Goal: Navigation & Orientation: Find specific page/section

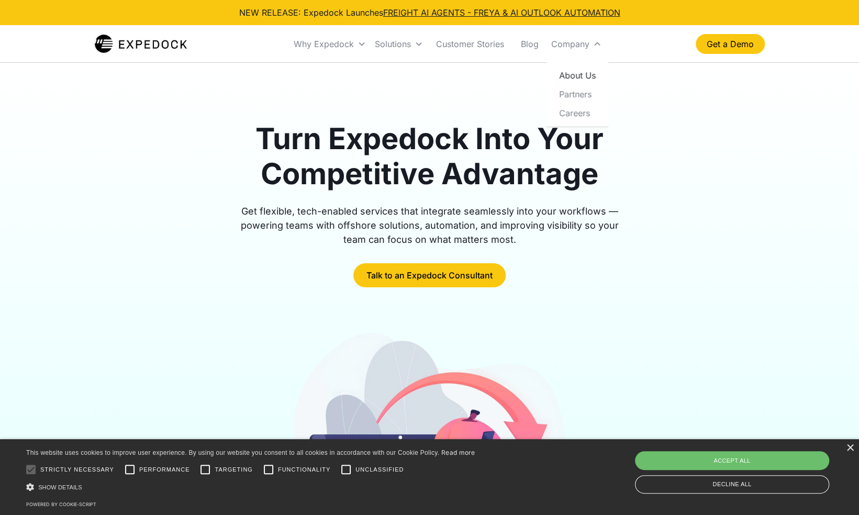
click at [576, 70] on link "About Us" at bounding box center [577, 75] width 53 height 19
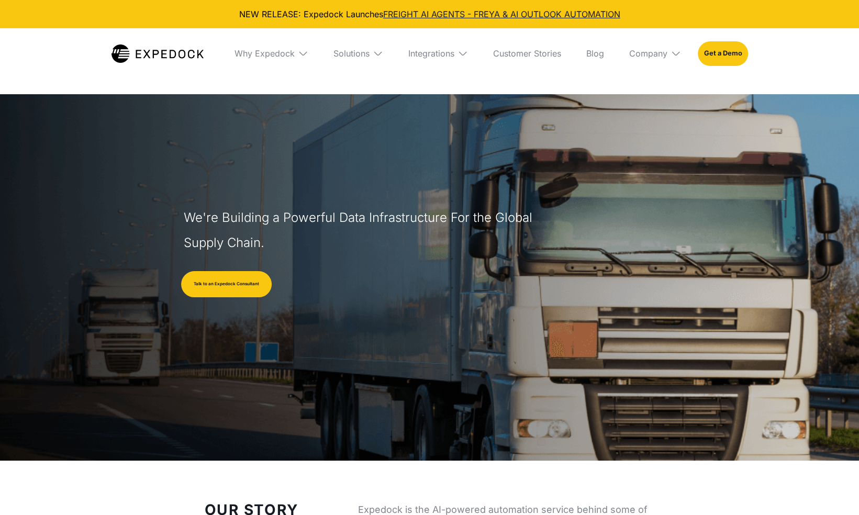
select select
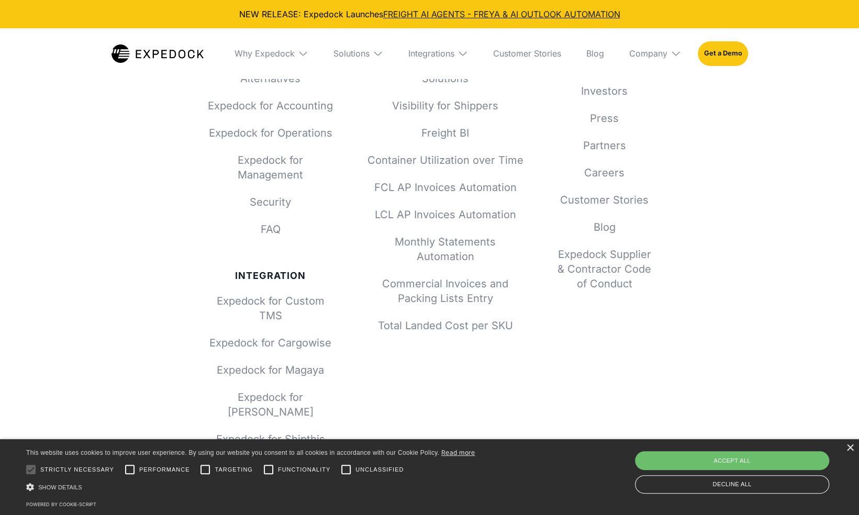
scroll to position [4570, 0]
